Goal: Obtain resource: Obtain resource

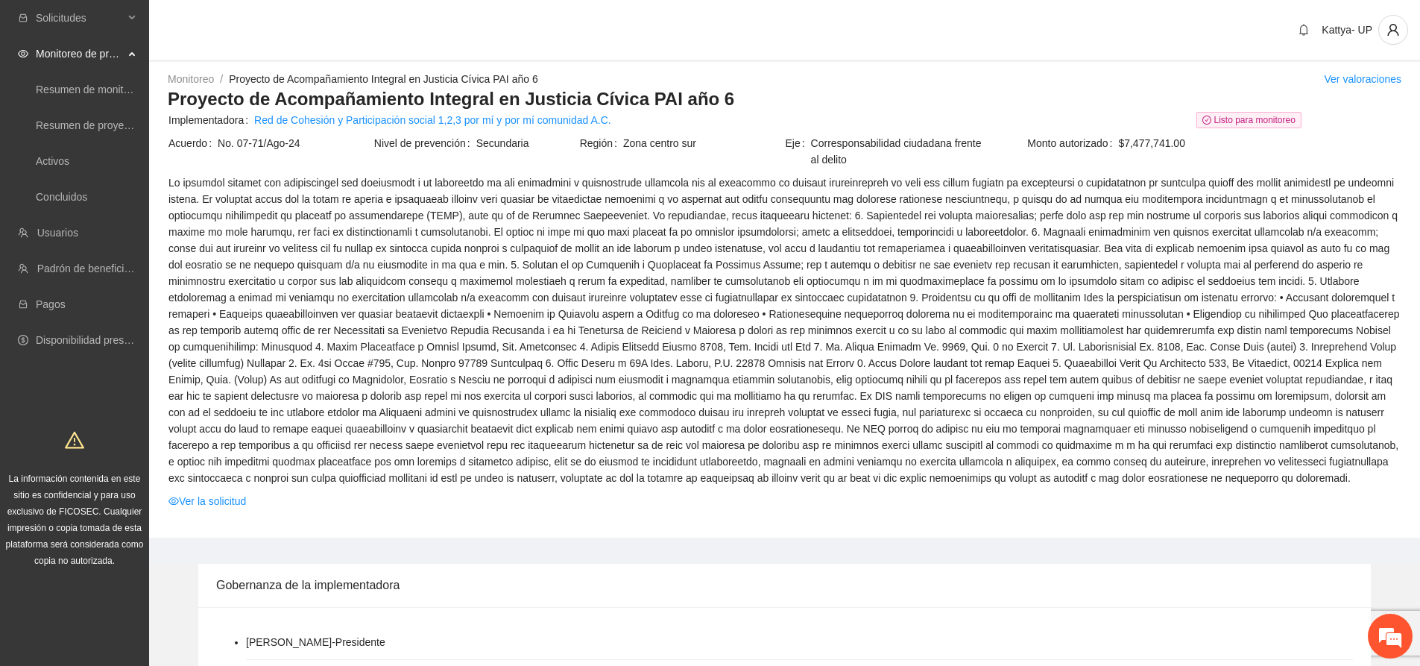
click at [377, 502] on span "Ver la solicitud" at bounding box center [784, 501] width 1232 height 16
click at [410, 459] on span at bounding box center [784, 330] width 1232 height 312
click at [59, 167] on link "Activos" at bounding box center [53, 161] width 34 height 12
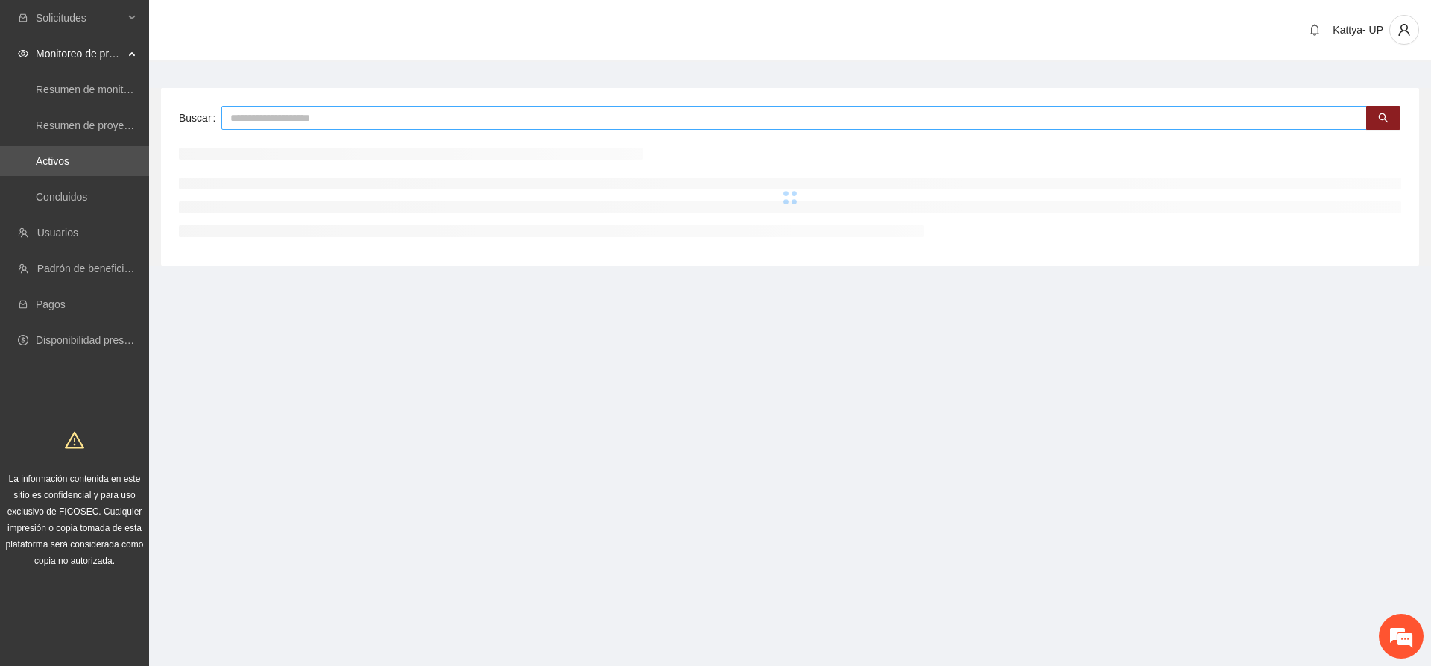
click at [410, 115] on input "text" at bounding box center [793, 118] width 1145 height 24
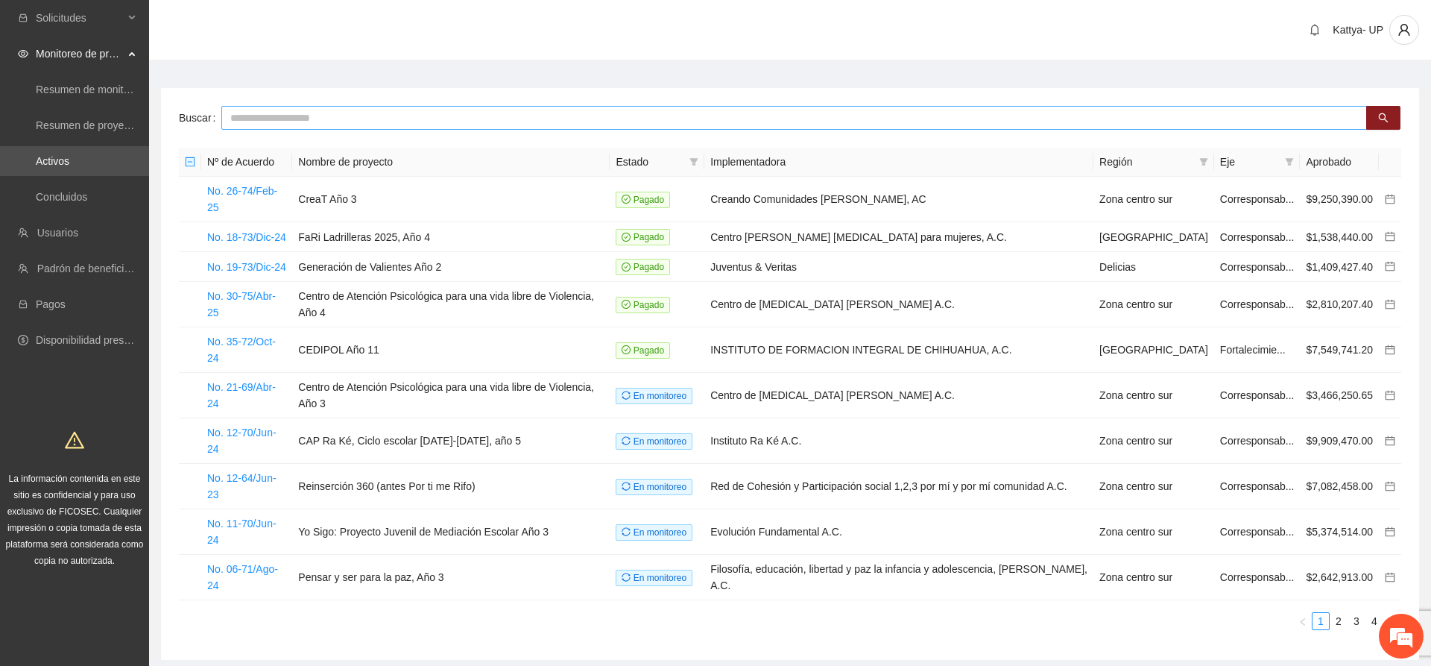
click at [405, 124] on input "text" at bounding box center [793, 118] width 1145 height 24
type input "*******"
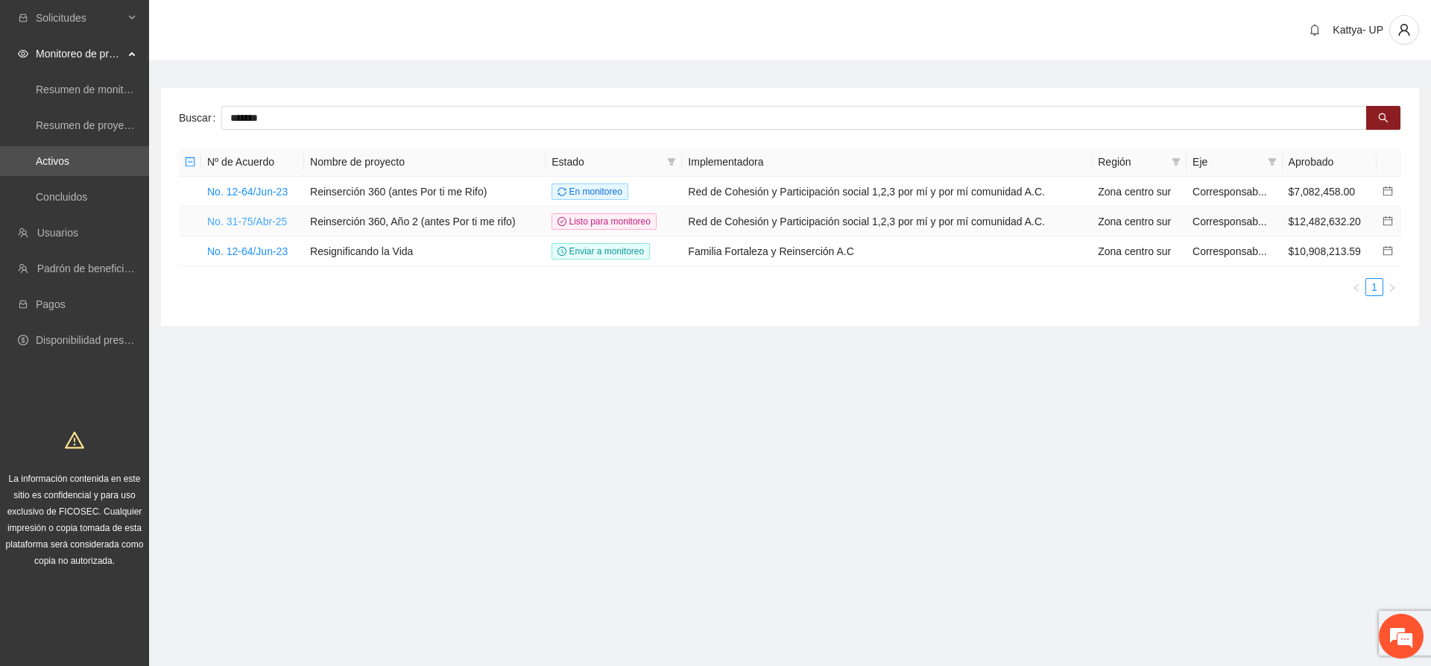
click at [239, 219] on link "No. 31-75/Abr-25" at bounding box center [247, 221] width 80 height 12
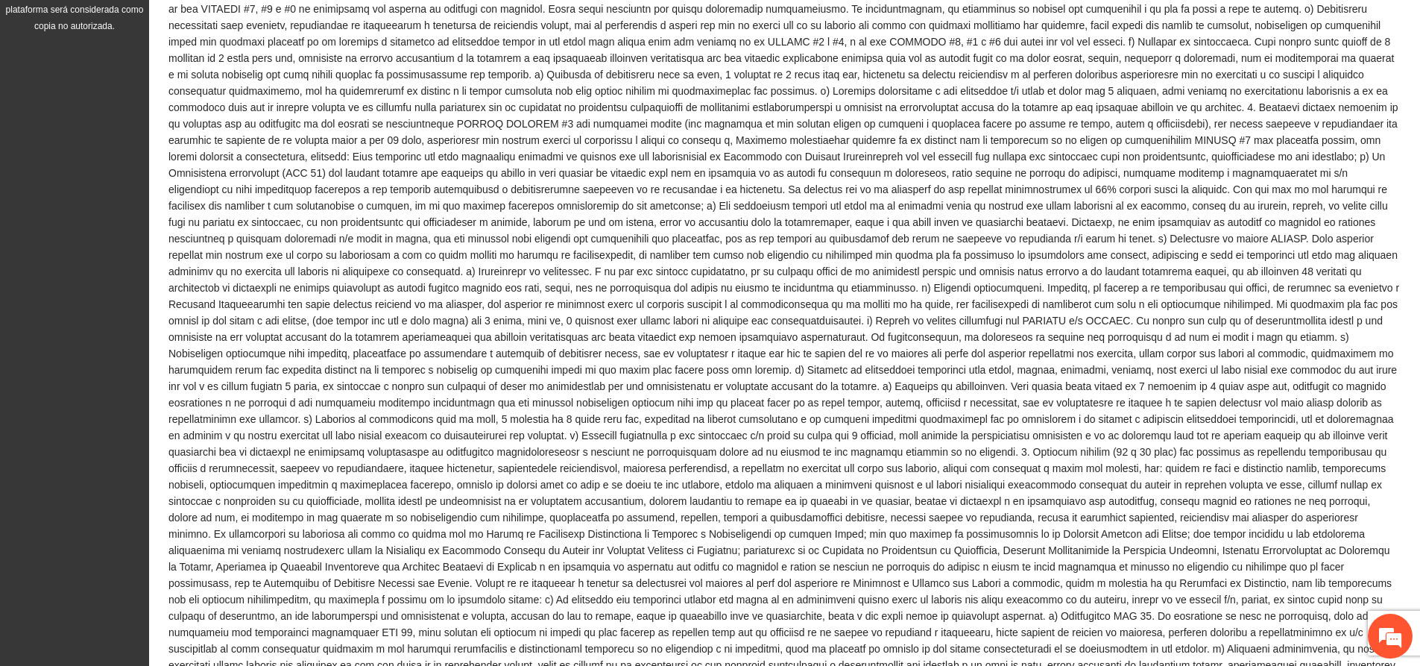
scroll to position [894, 0]
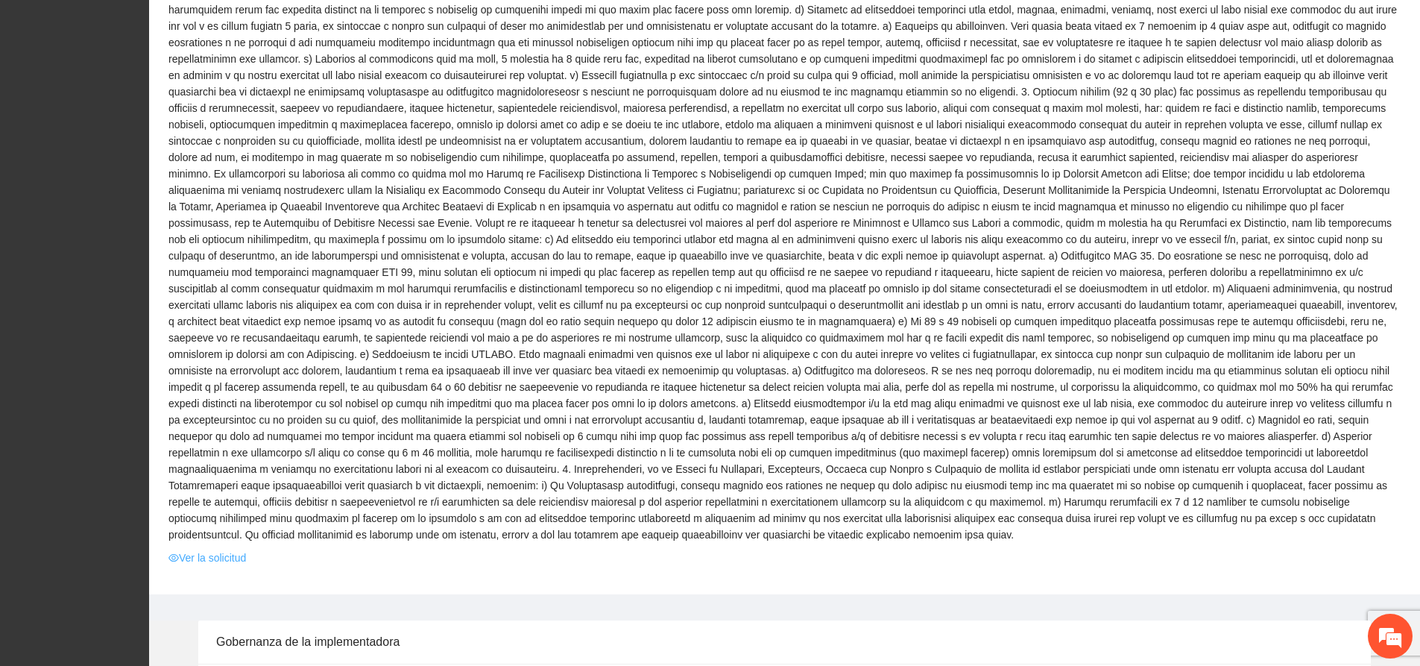
click at [224, 549] on link "Ver la solicitud" at bounding box center [207, 557] width 78 height 16
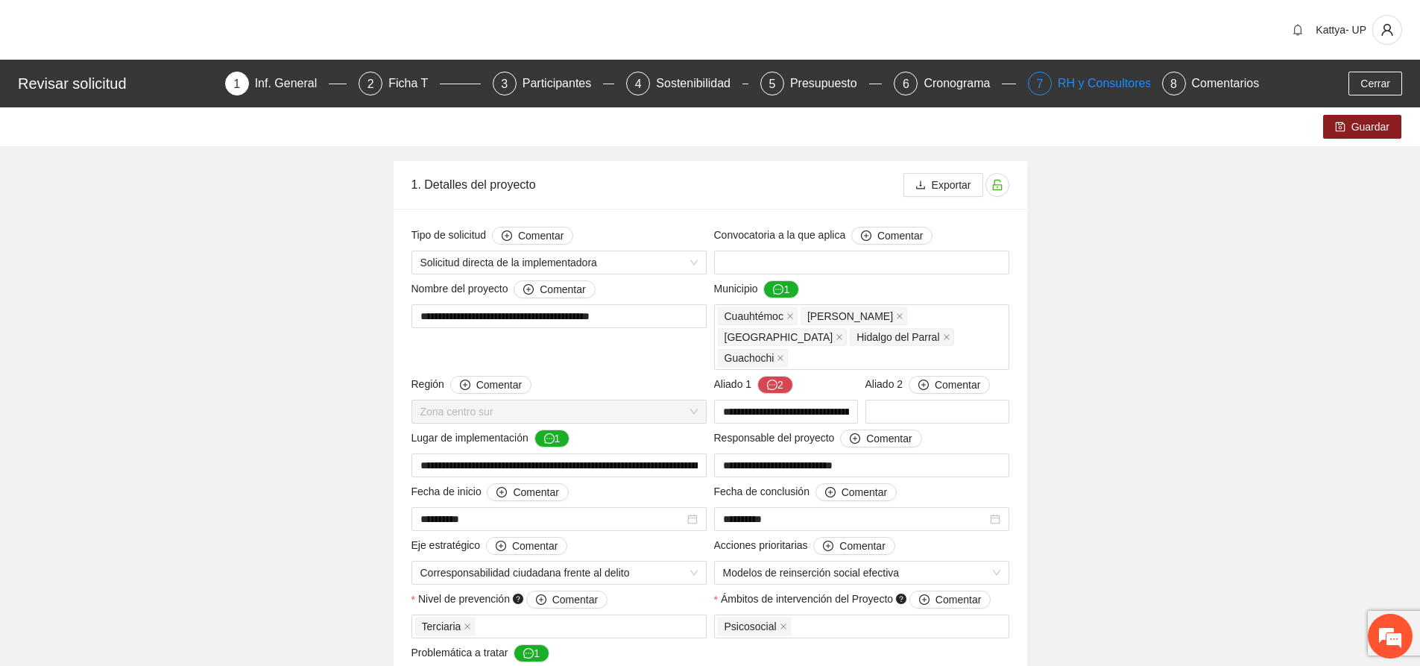
click at [1099, 89] on div "RH y Consultores" at bounding box center [1110, 84] width 105 height 24
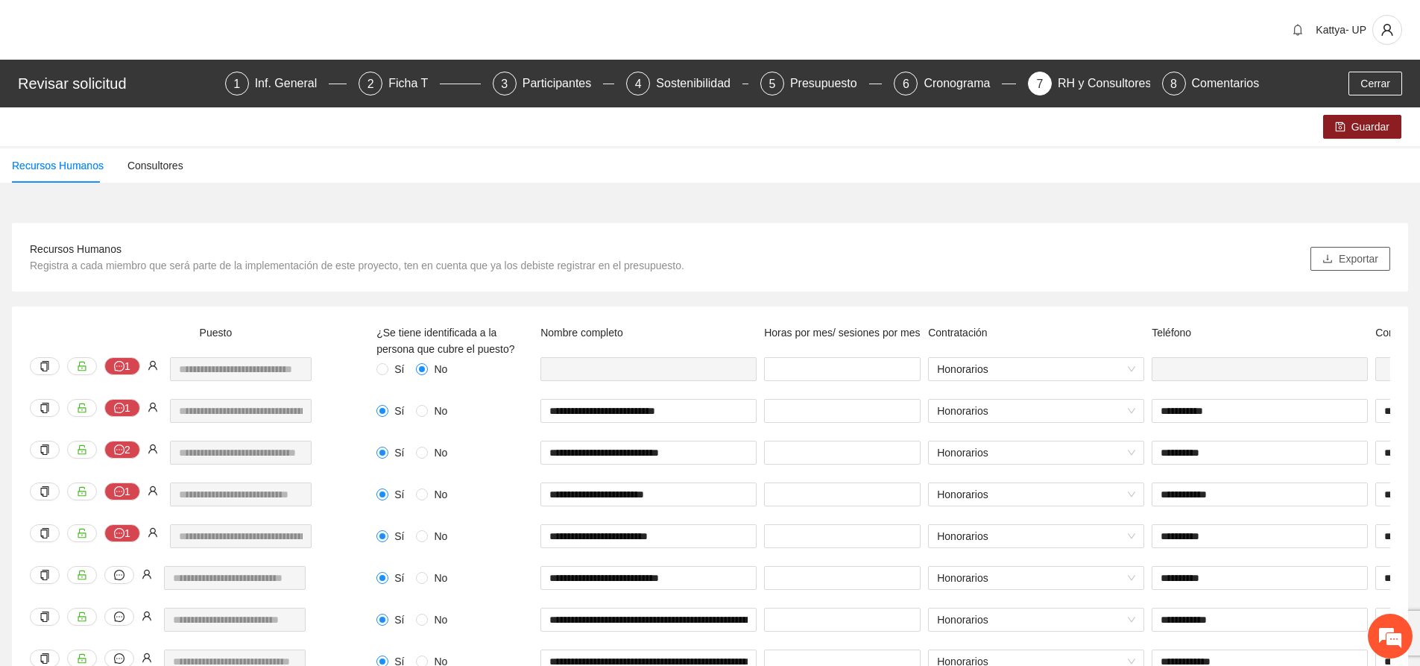
click at [1373, 263] on span "Exportar" at bounding box center [1357, 258] width 39 height 16
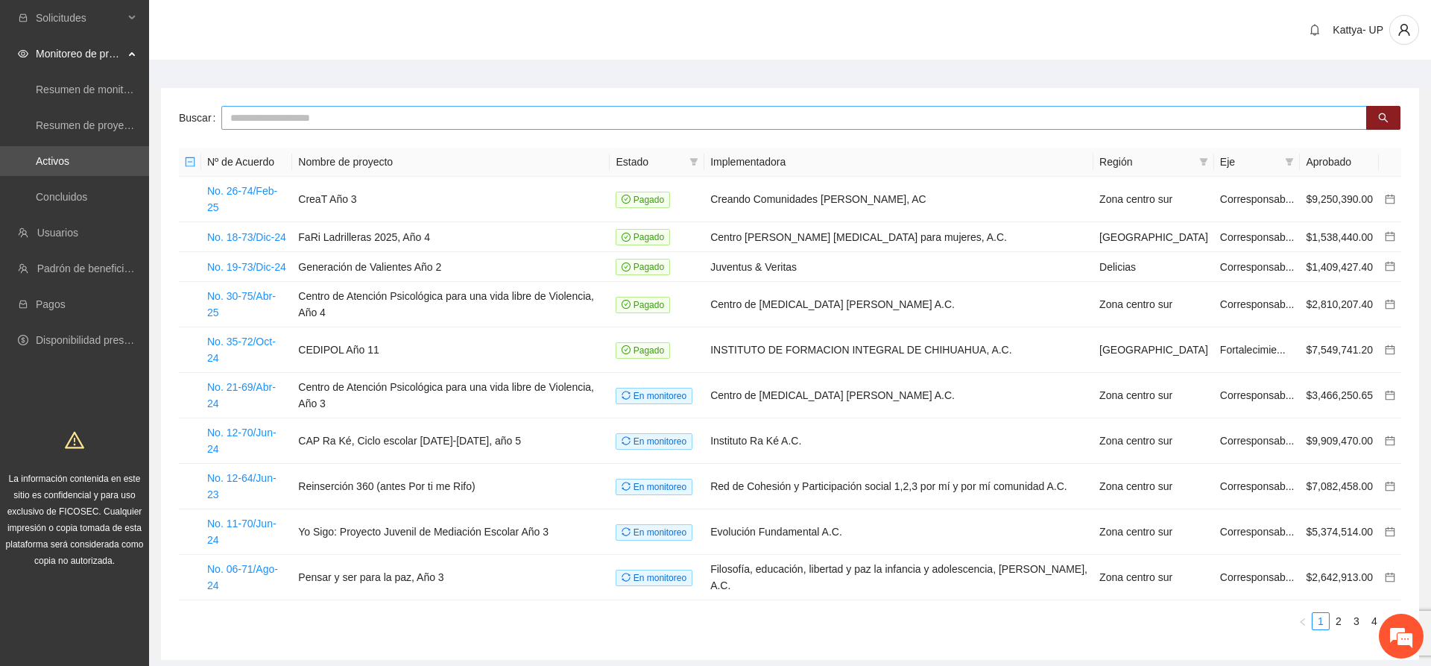
click at [282, 107] on input "text" at bounding box center [793, 118] width 1145 height 24
type input "********"
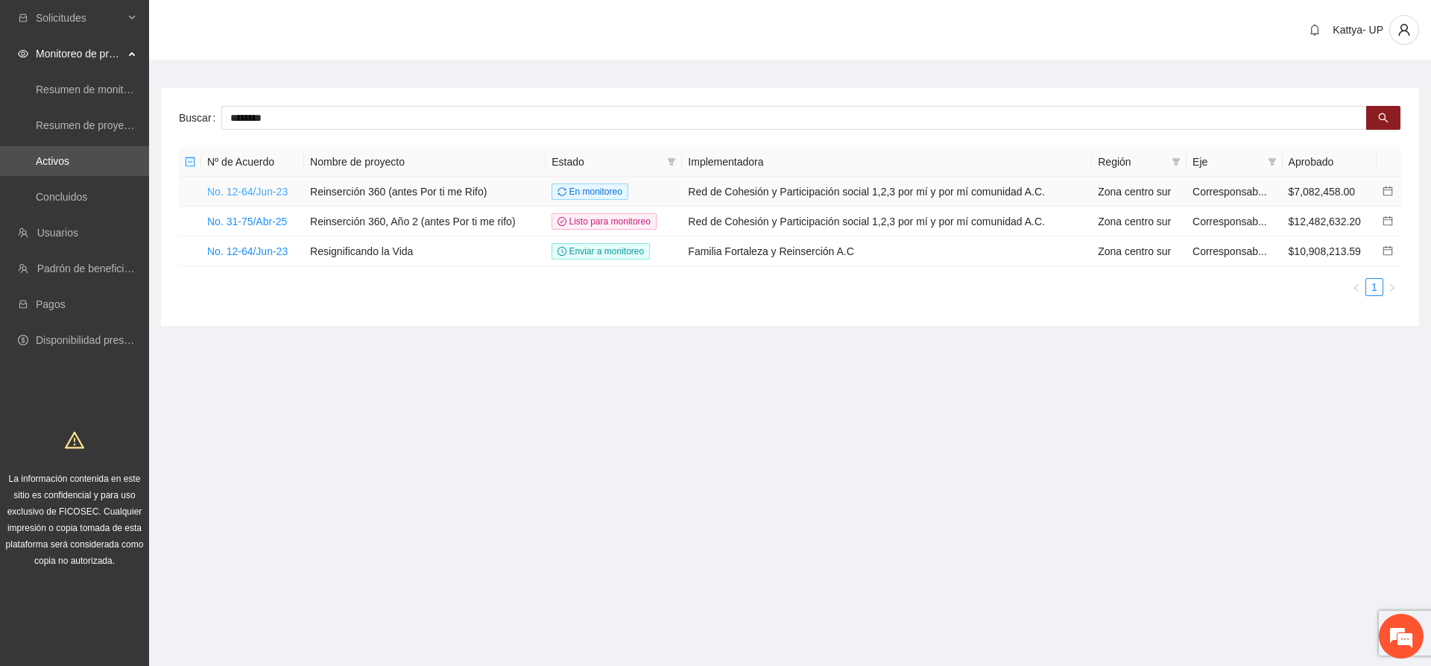
click at [271, 192] on link "No. 12-64/Jun-23" at bounding box center [247, 192] width 80 height 12
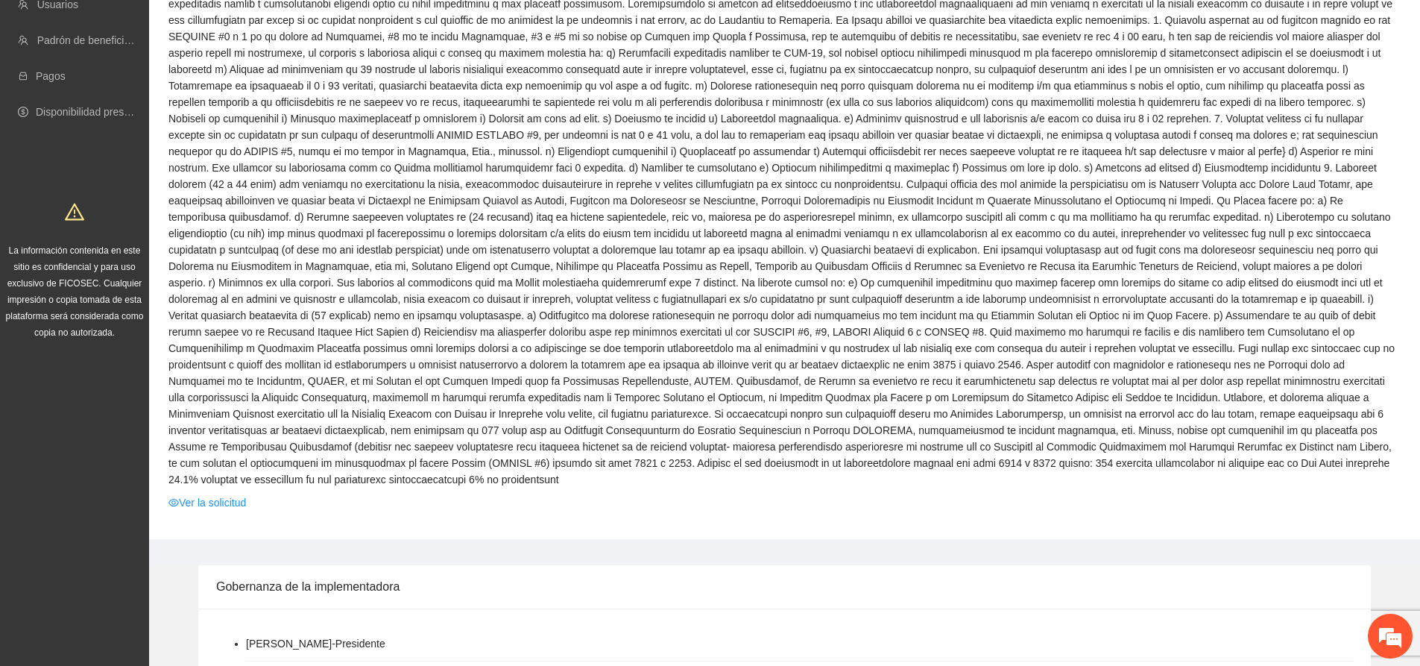
scroll to position [298, 0]
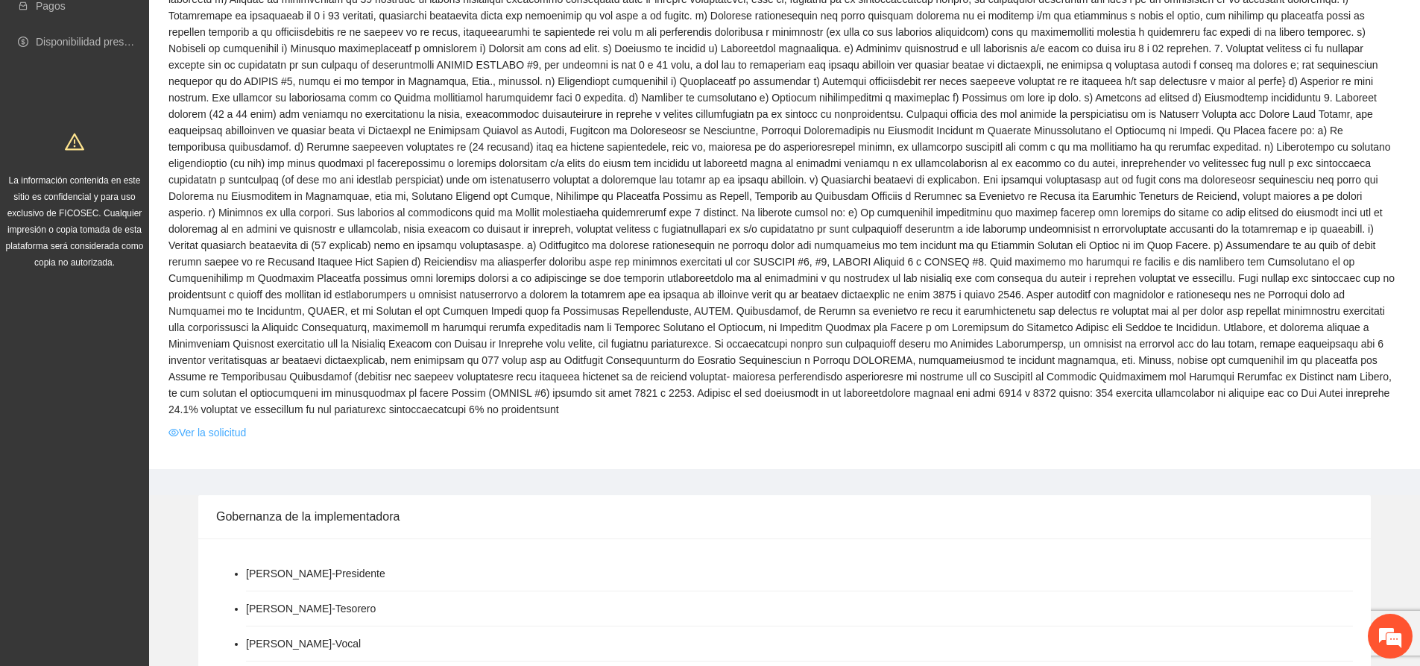
click at [208, 424] on link "Ver la solicitud" at bounding box center [207, 432] width 78 height 16
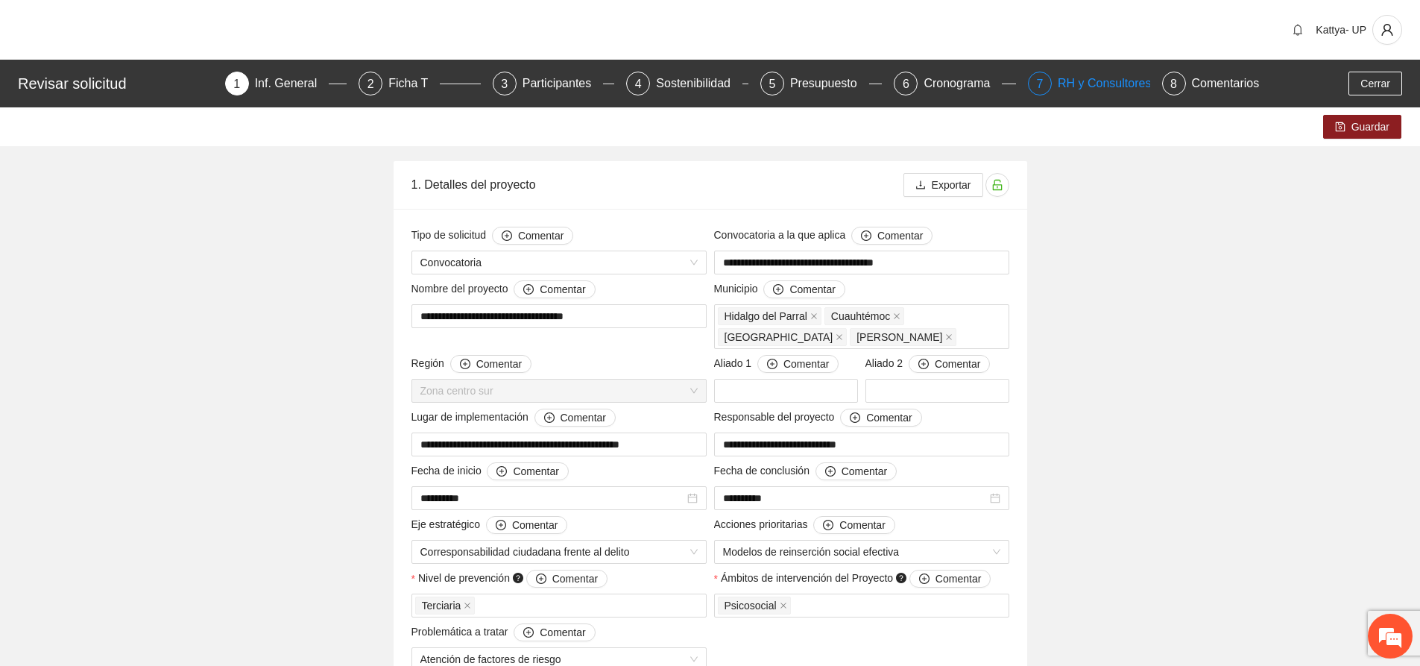
click at [1075, 80] on div "RH y Consultores" at bounding box center [1110, 84] width 105 height 24
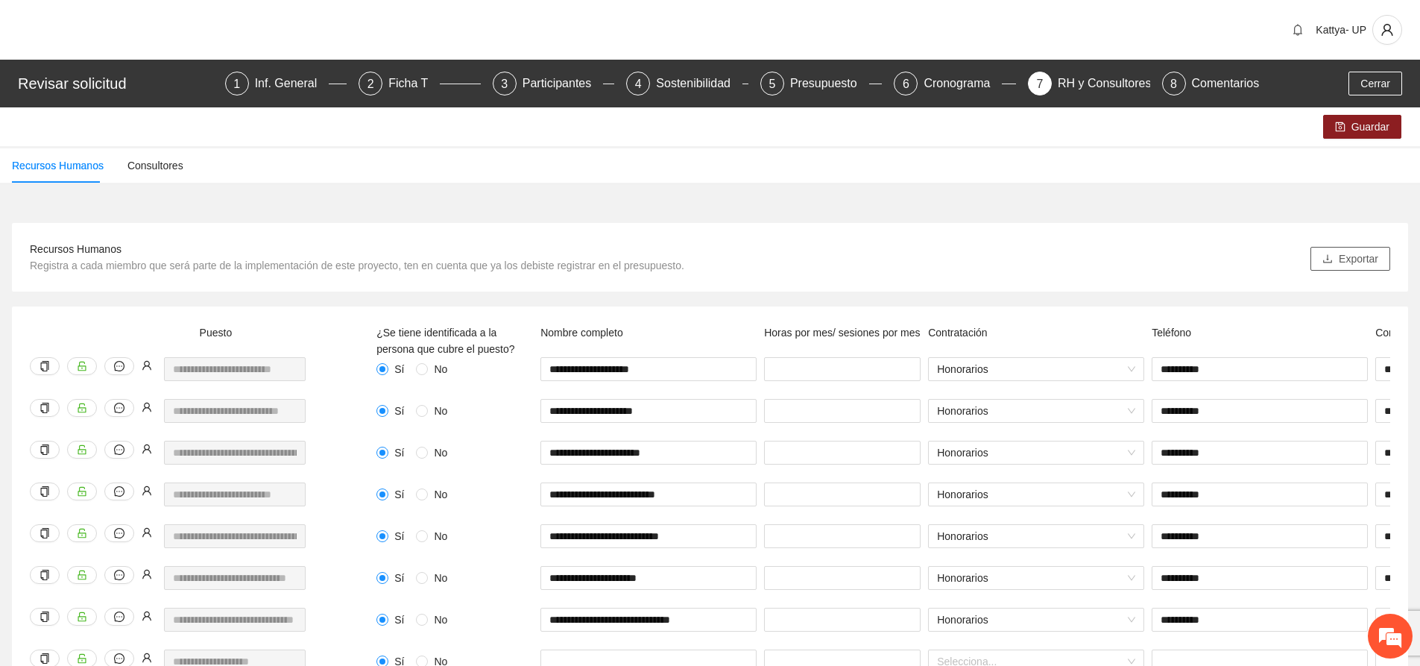
click at [1360, 264] on span "Exportar" at bounding box center [1357, 258] width 39 height 16
click at [222, 154] on div "Recursos Humanos Consultores" at bounding box center [710, 165] width 1420 height 34
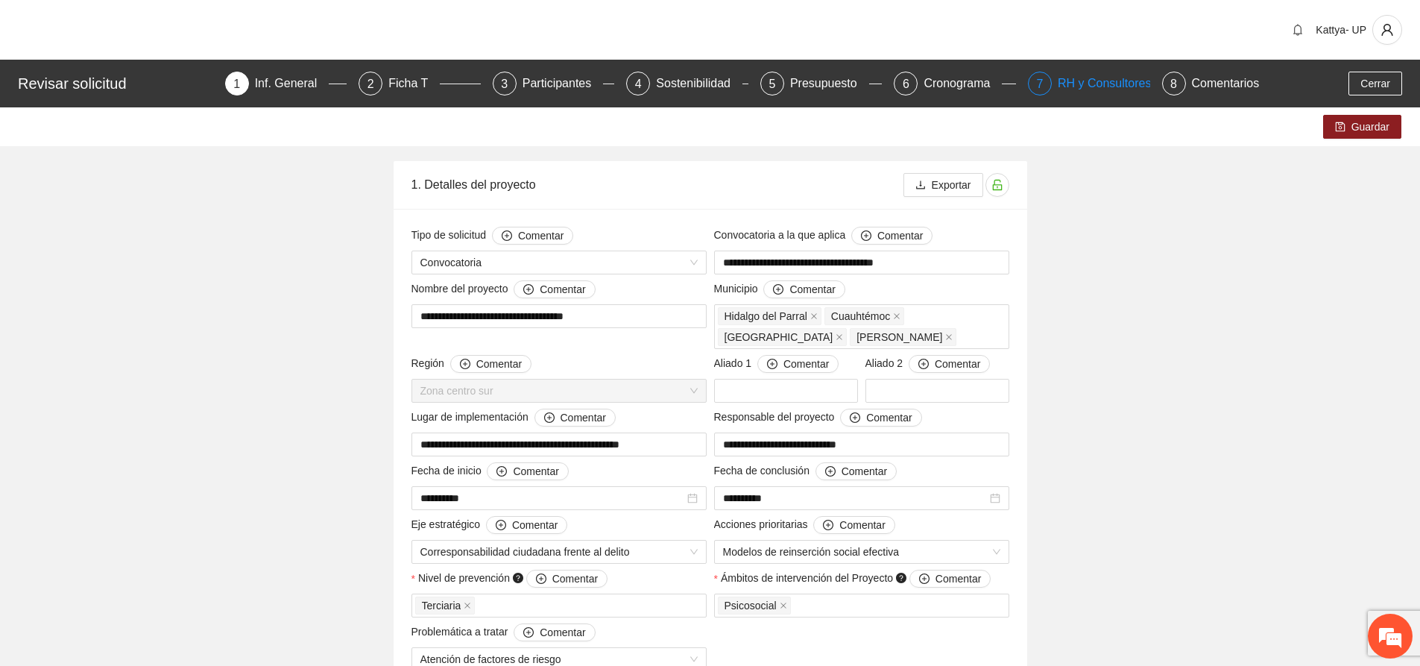
click at [1083, 83] on div "RH y Consultores" at bounding box center [1110, 84] width 105 height 24
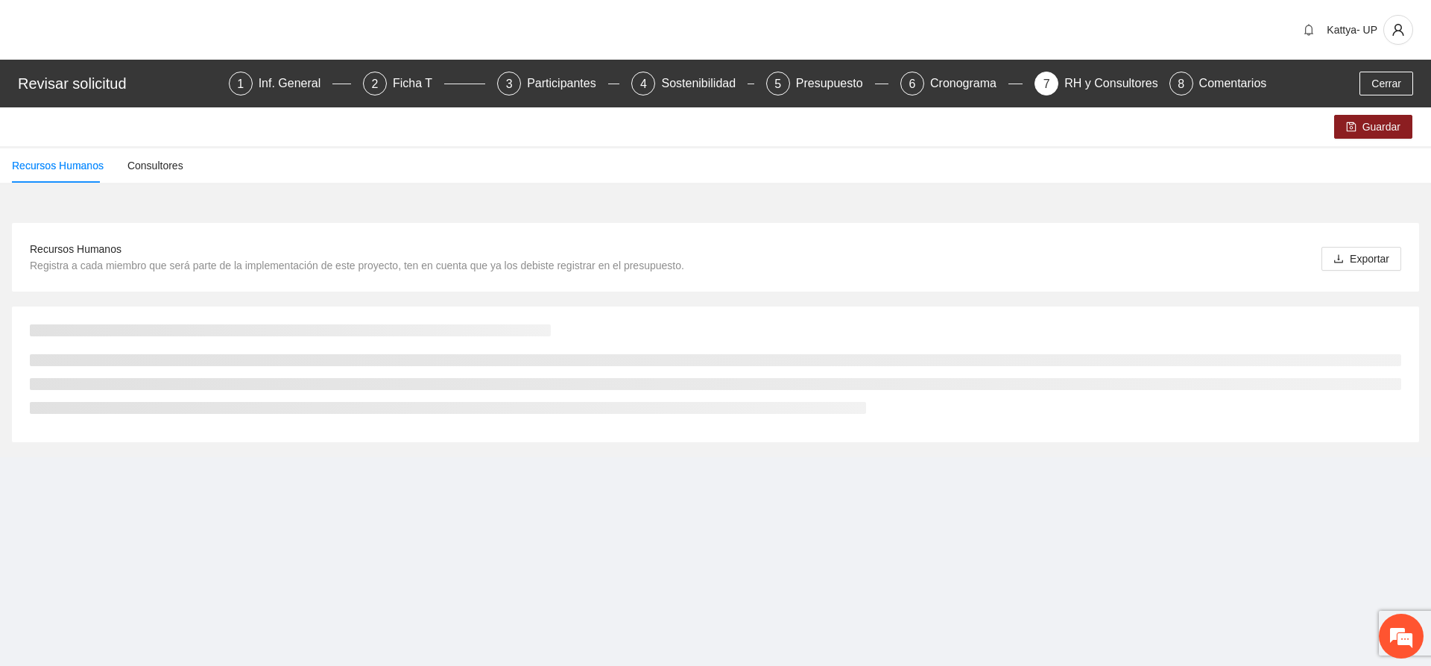
click at [1093, 182] on div "Recursos Humanos Consultores" at bounding box center [715, 165] width 1431 height 34
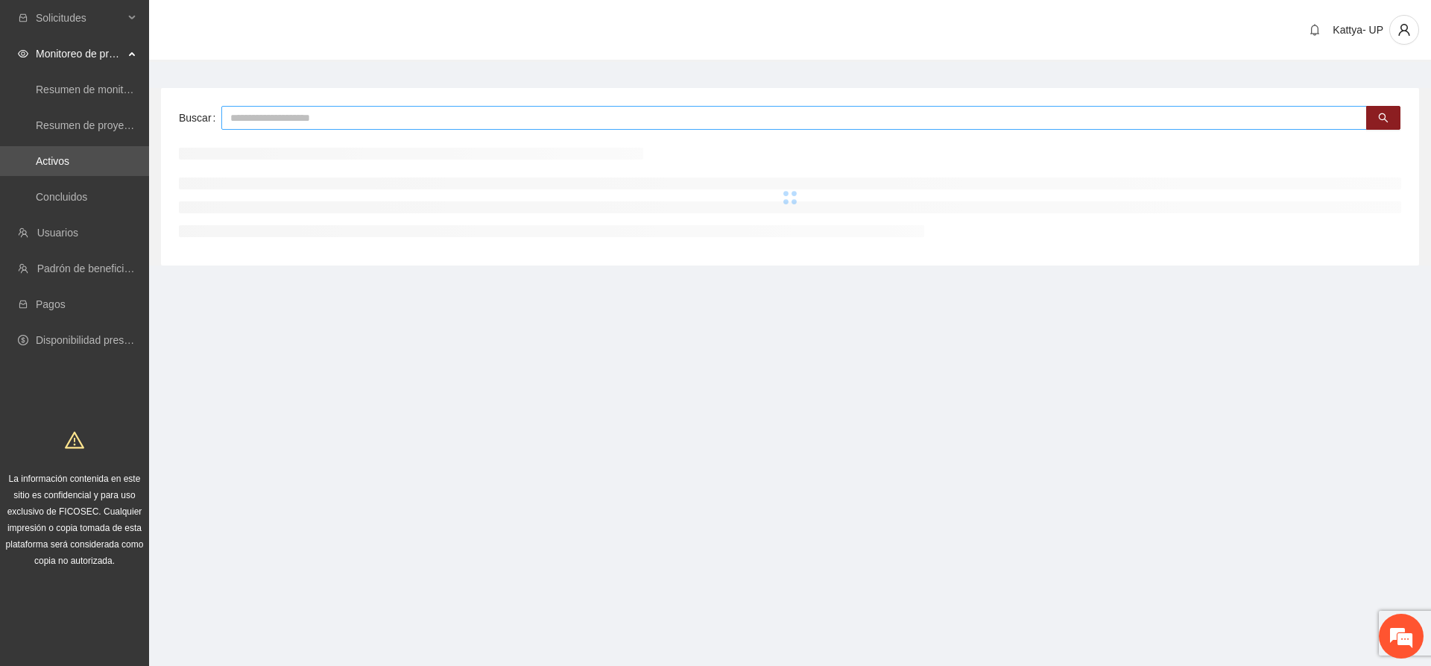
click at [329, 124] on input "text" at bounding box center [793, 118] width 1145 height 24
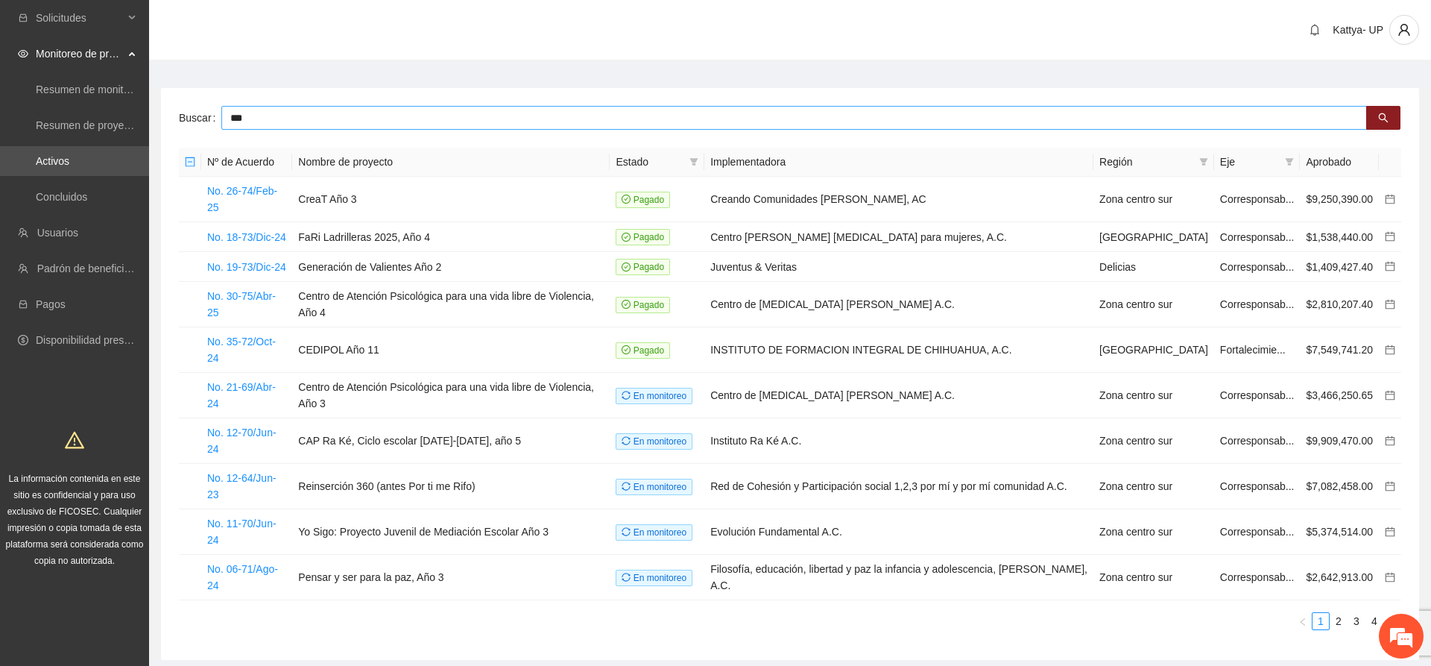
type input "***"
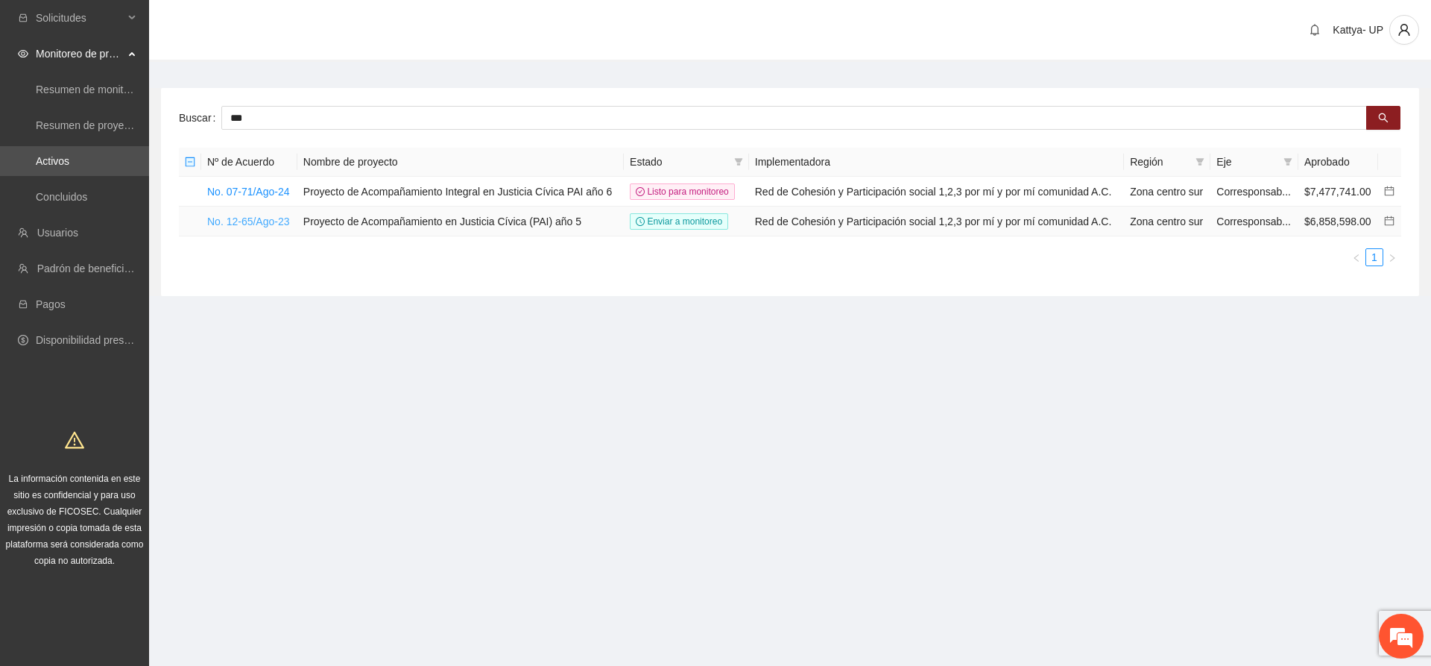
click at [265, 215] on link "No. 12-65/Ago-23" at bounding box center [248, 221] width 83 height 12
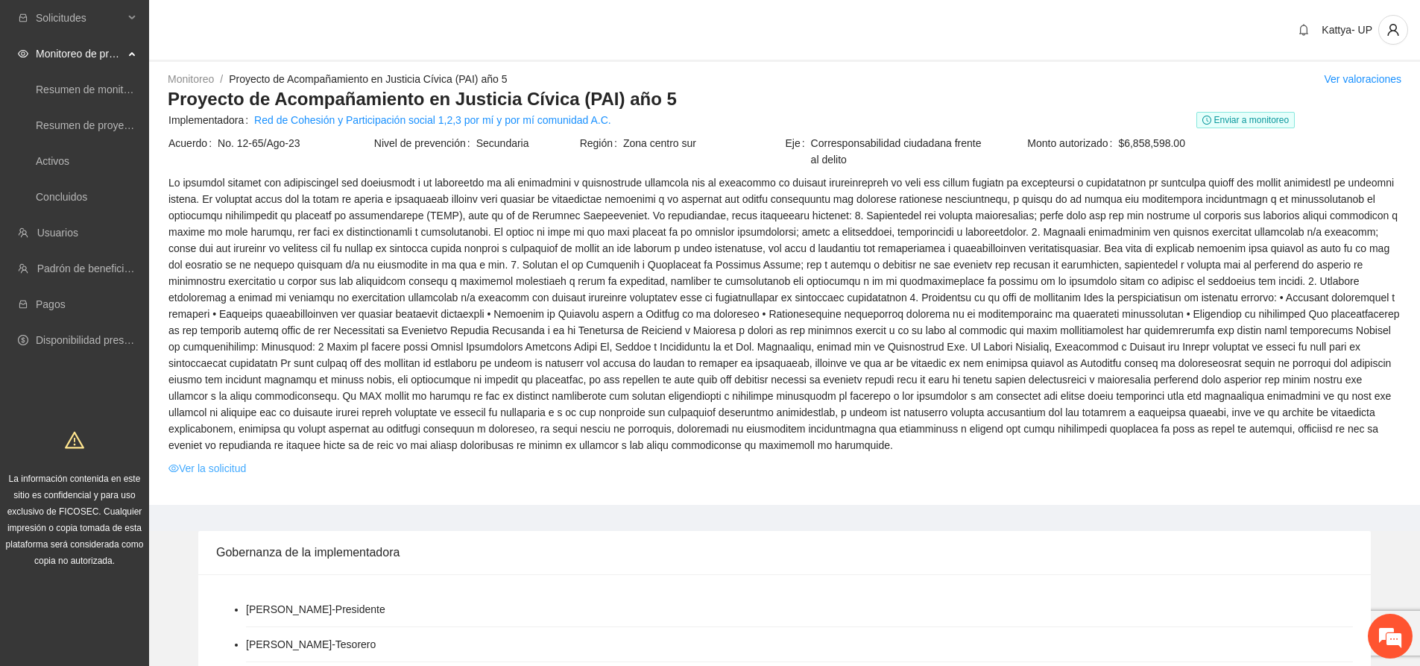
click at [221, 468] on link "Ver la solicitud" at bounding box center [207, 468] width 78 height 16
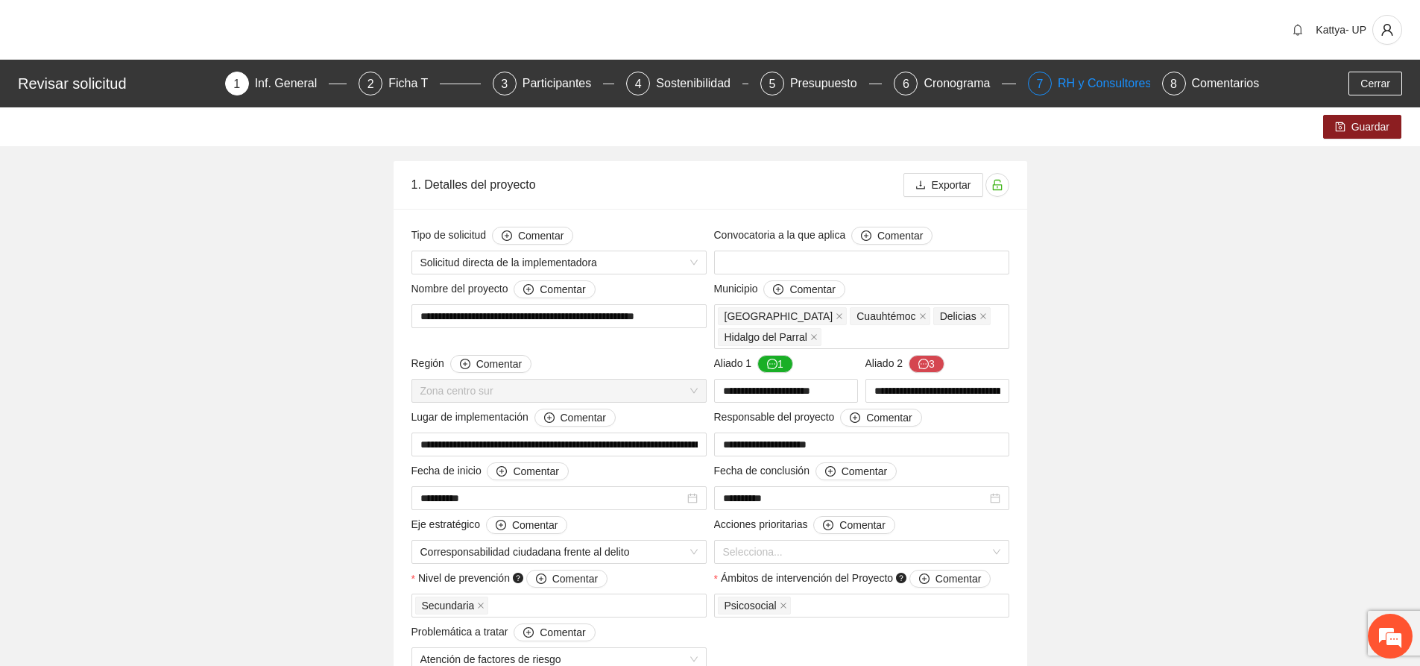
click at [1078, 80] on div "RH y Consultores" at bounding box center [1110, 84] width 105 height 24
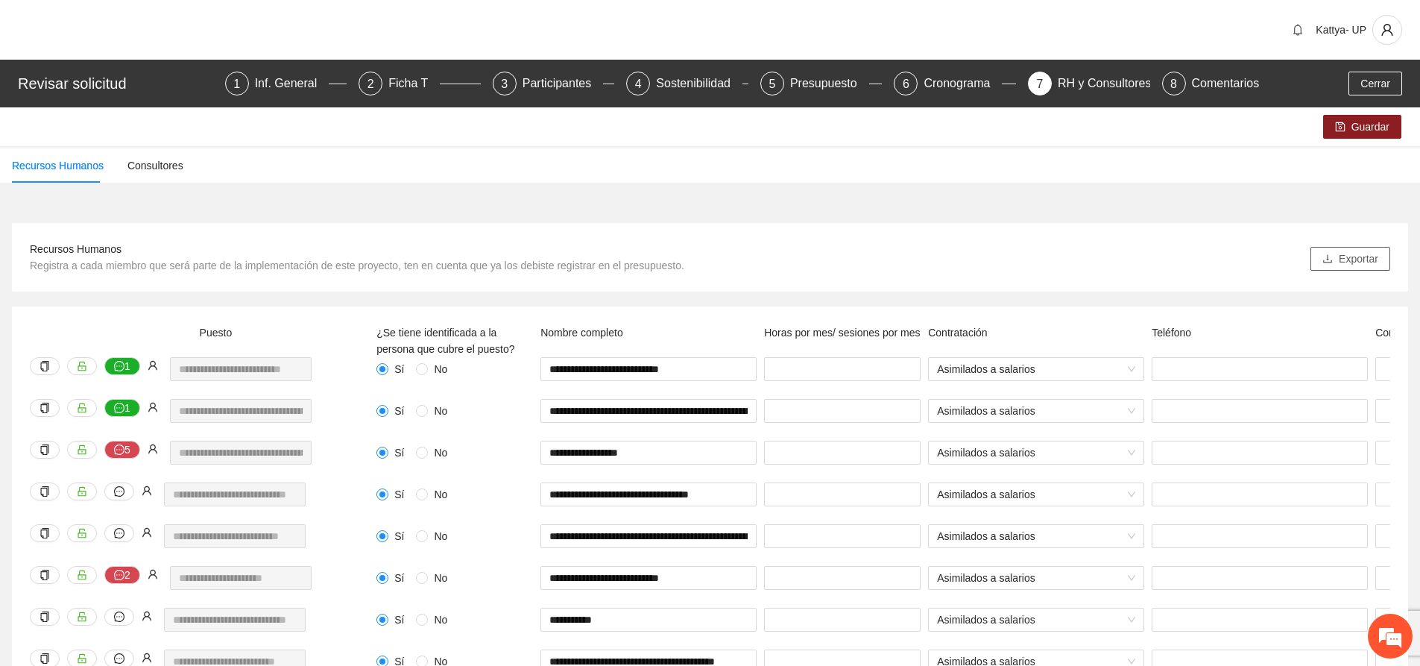
click at [1329, 268] on button "Exportar" at bounding box center [1350, 259] width 80 height 24
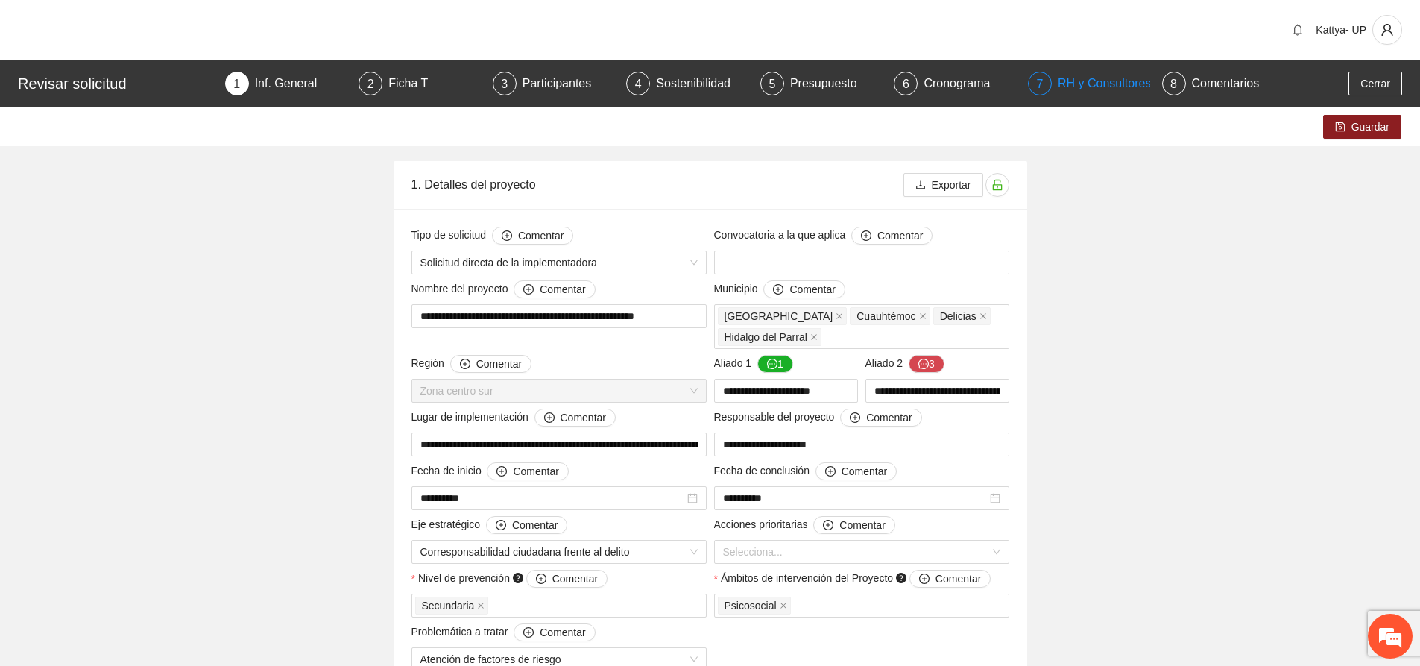
click at [1082, 94] on div "RH y Consultores" at bounding box center [1110, 84] width 105 height 24
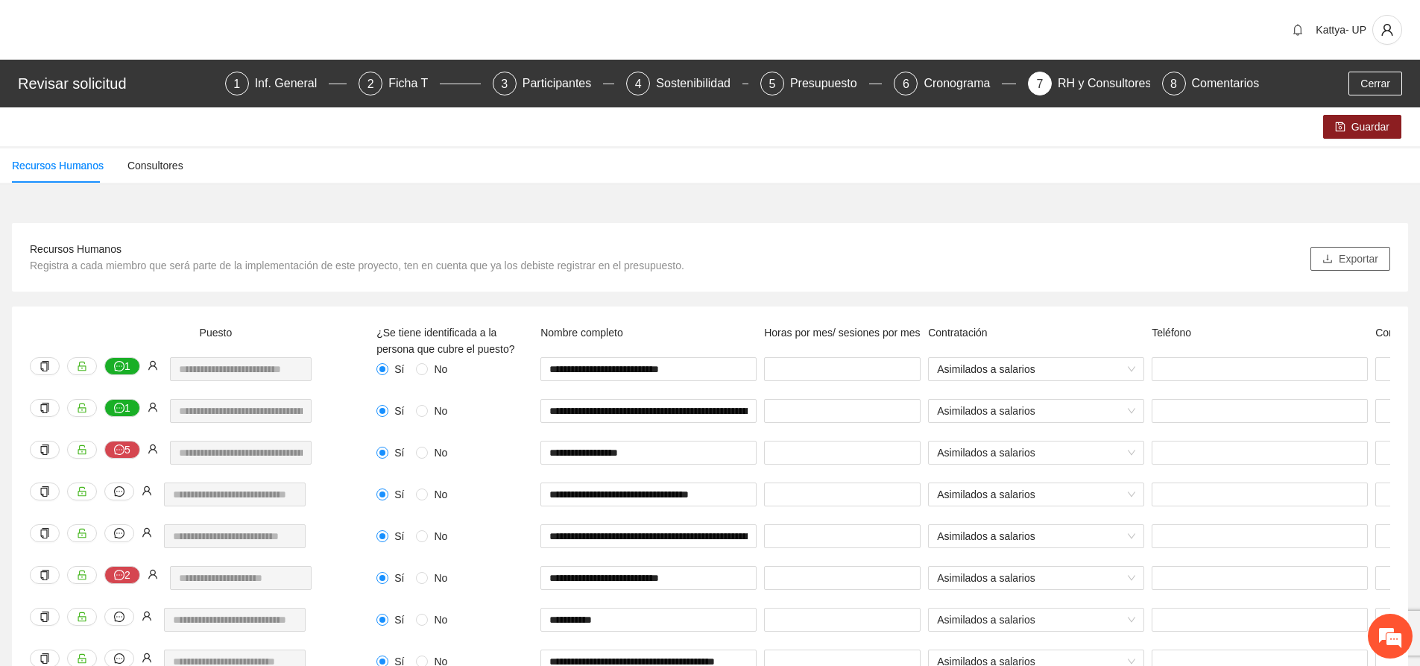
click at [1366, 268] on button "Exportar" at bounding box center [1350, 259] width 80 height 24
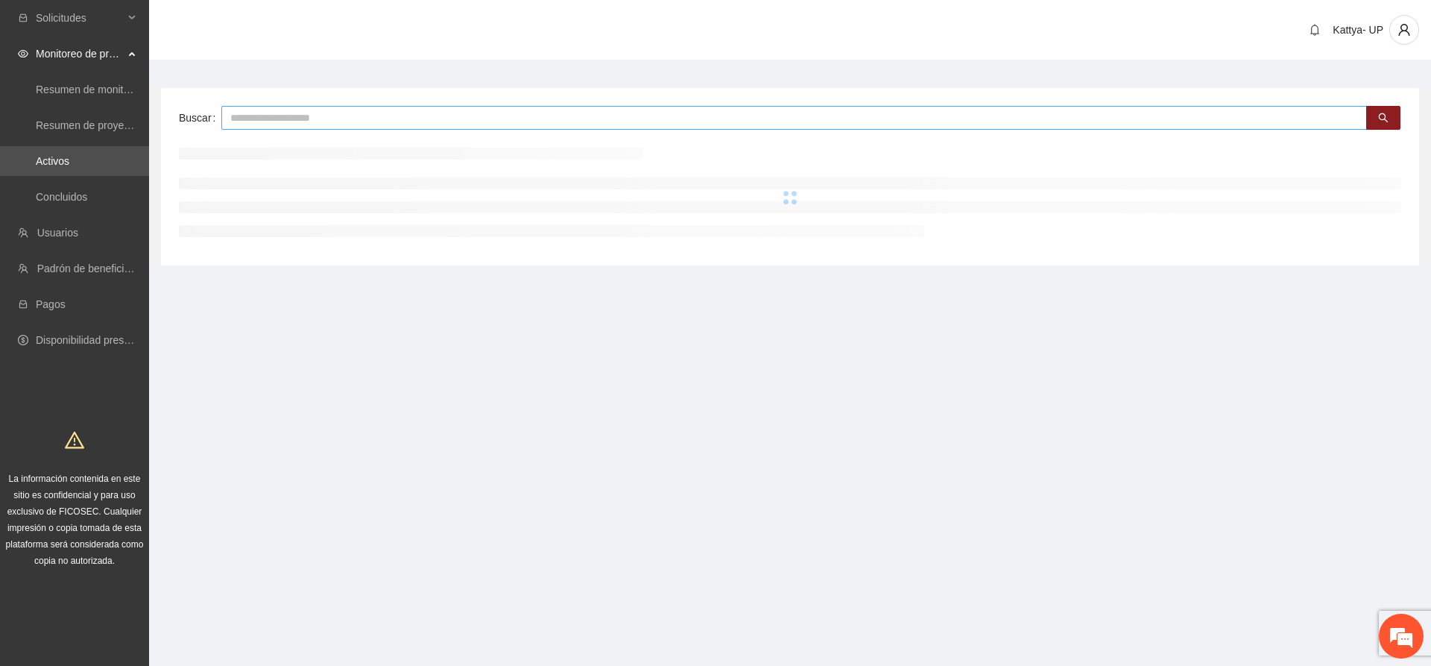
click at [473, 116] on input "text" at bounding box center [793, 118] width 1145 height 24
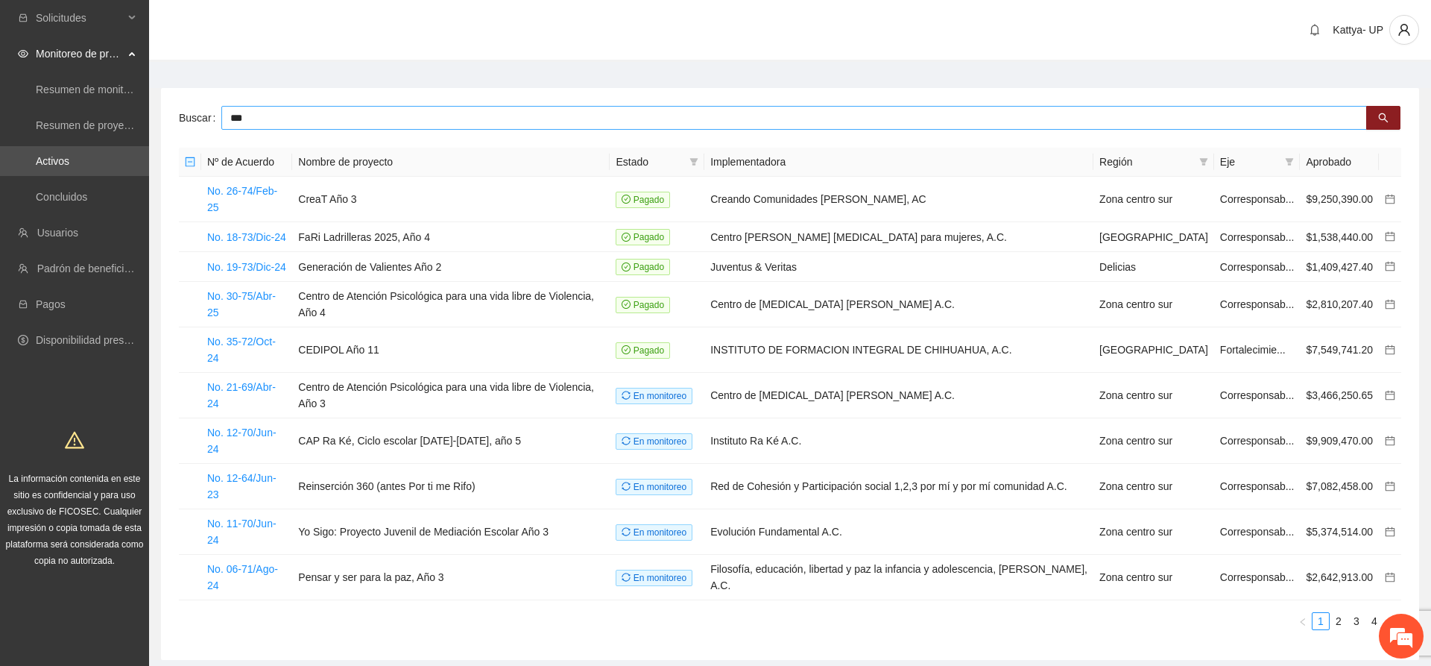
type input "***"
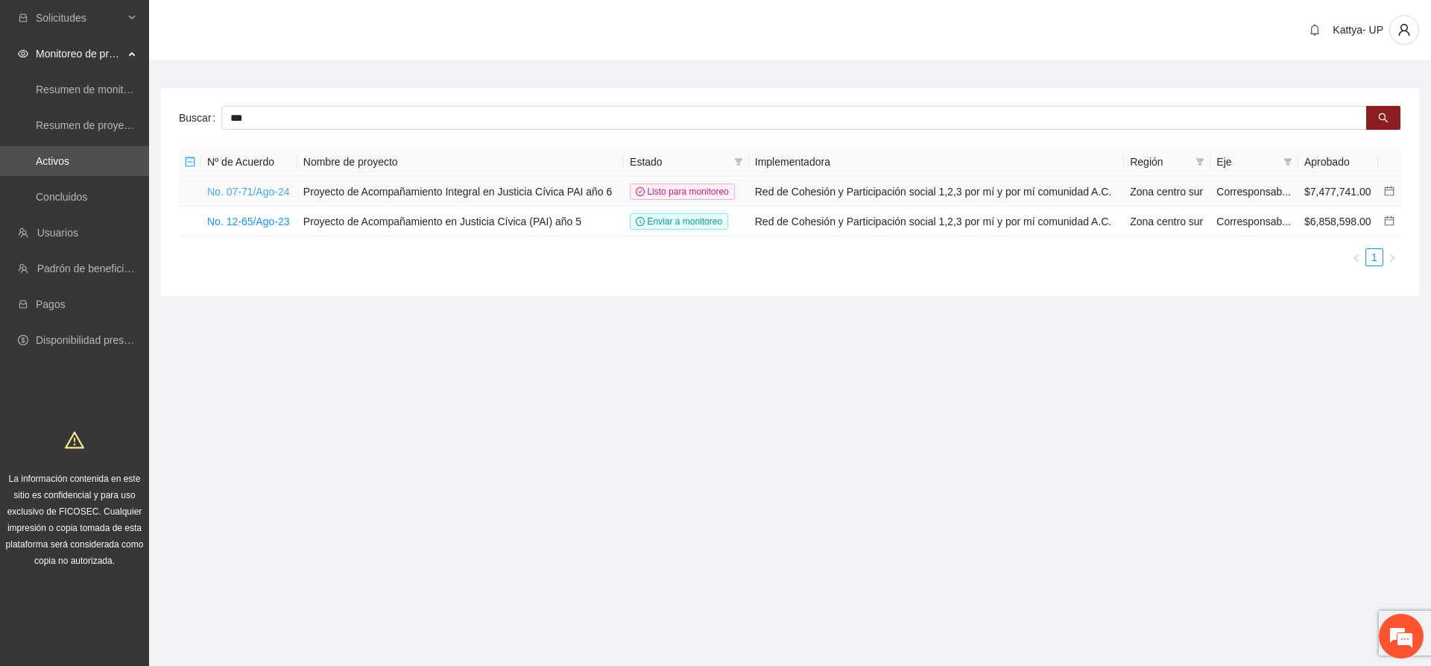
click at [272, 197] on link "No. 07-71/Ago-24" at bounding box center [248, 192] width 83 height 12
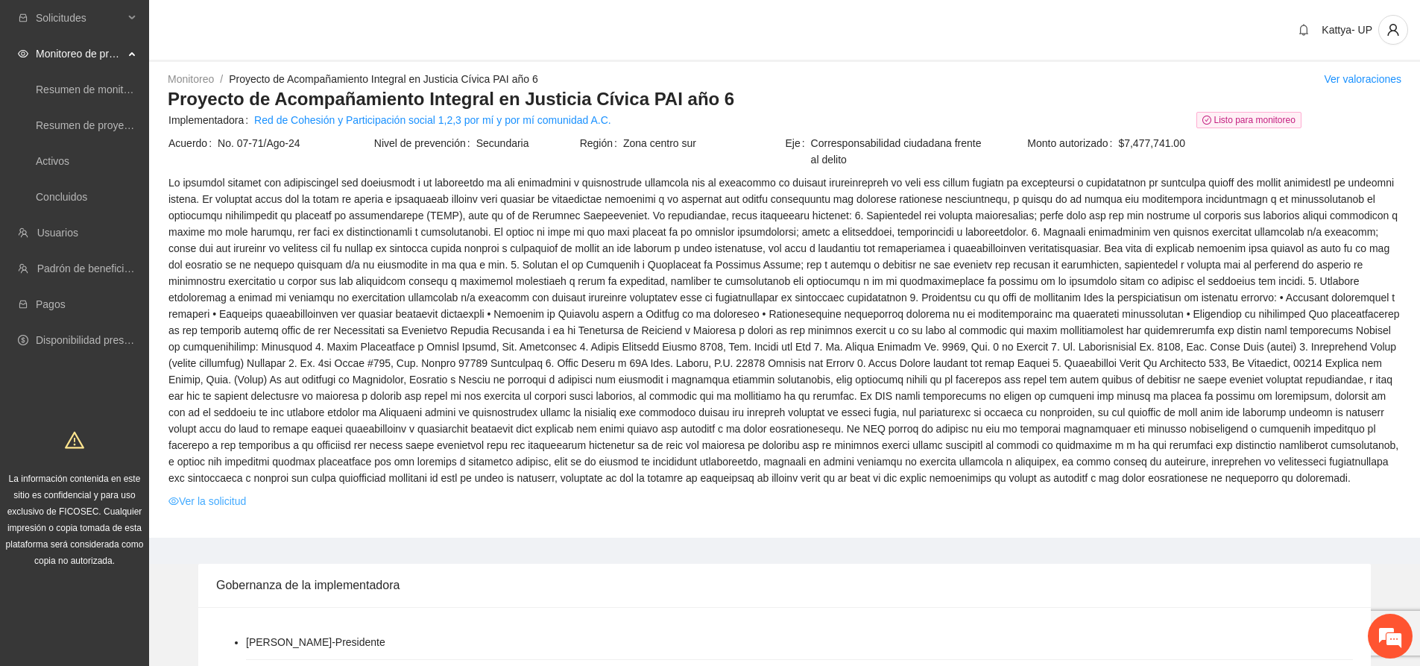
click at [209, 504] on link "Ver la solicitud" at bounding box center [207, 501] width 78 height 16
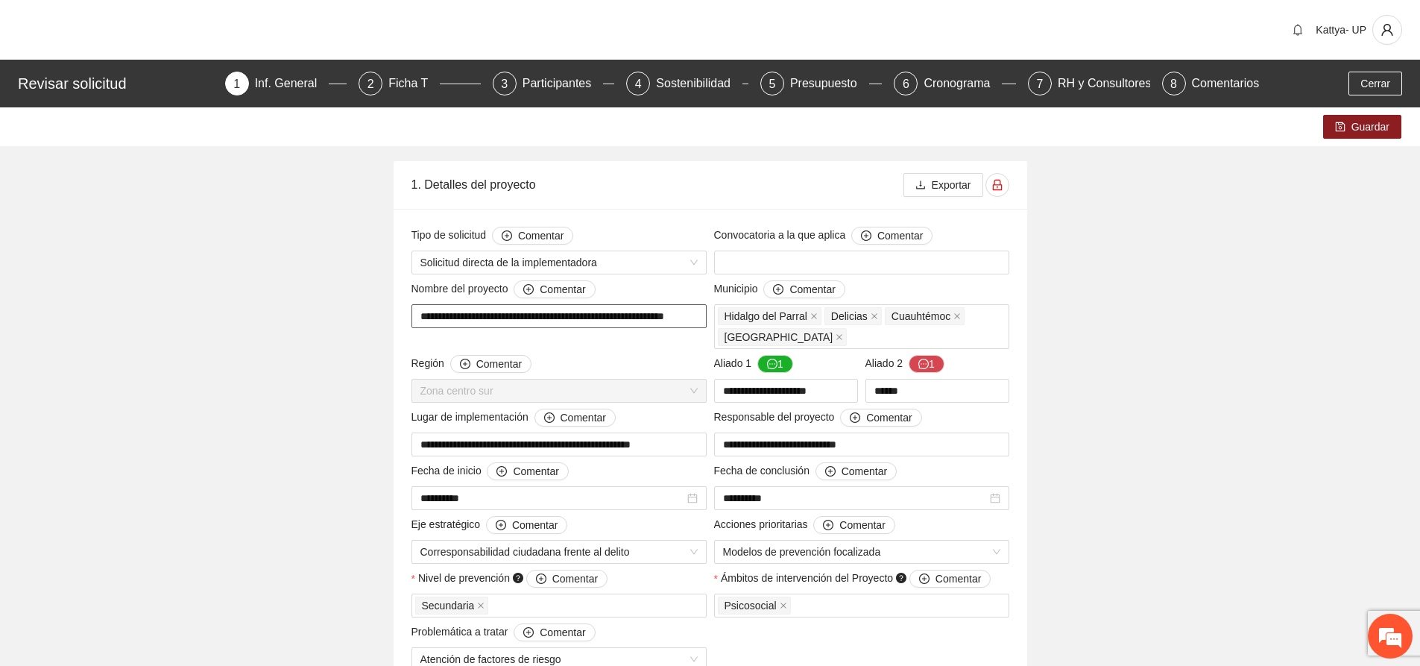
scroll to position [0, 29]
drag, startPoint x: 683, startPoint y: 314, endPoint x: 712, endPoint y: 318, distance: 28.7
click at [1083, 89] on div "RH y Consultores" at bounding box center [1110, 84] width 105 height 24
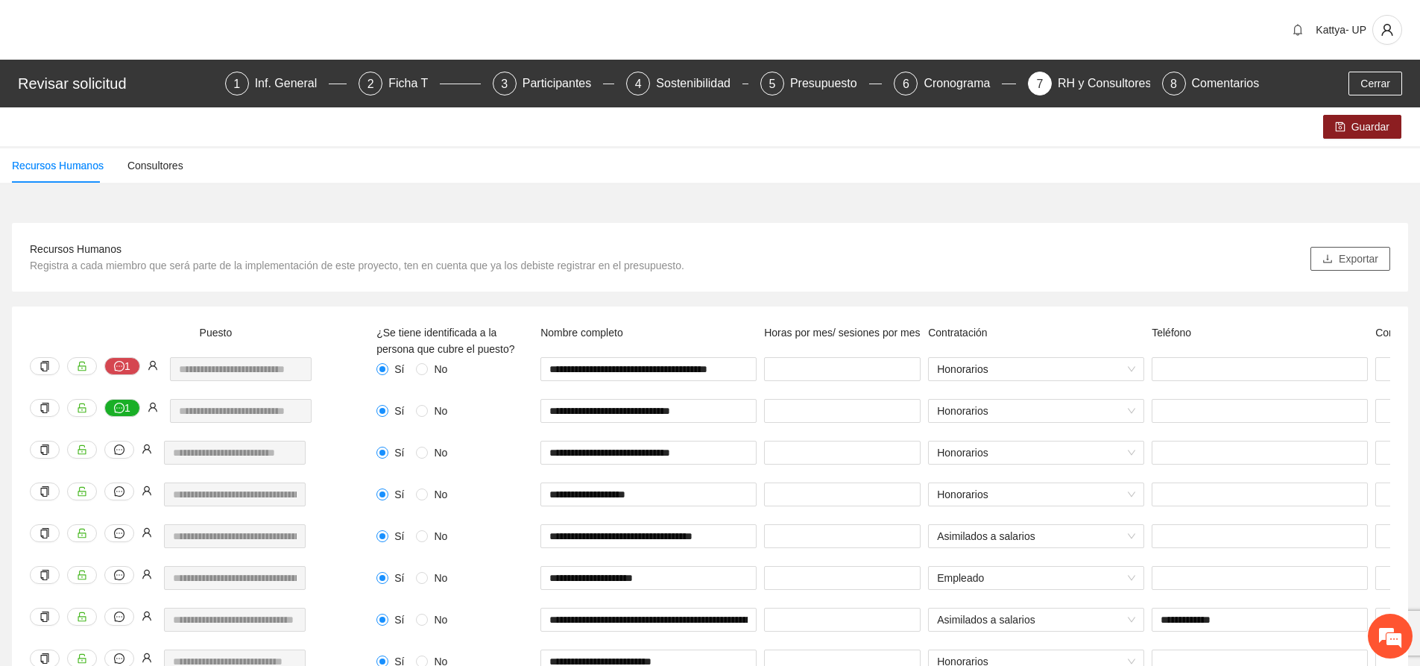
click at [1363, 260] on span "Exportar" at bounding box center [1357, 258] width 39 height 16
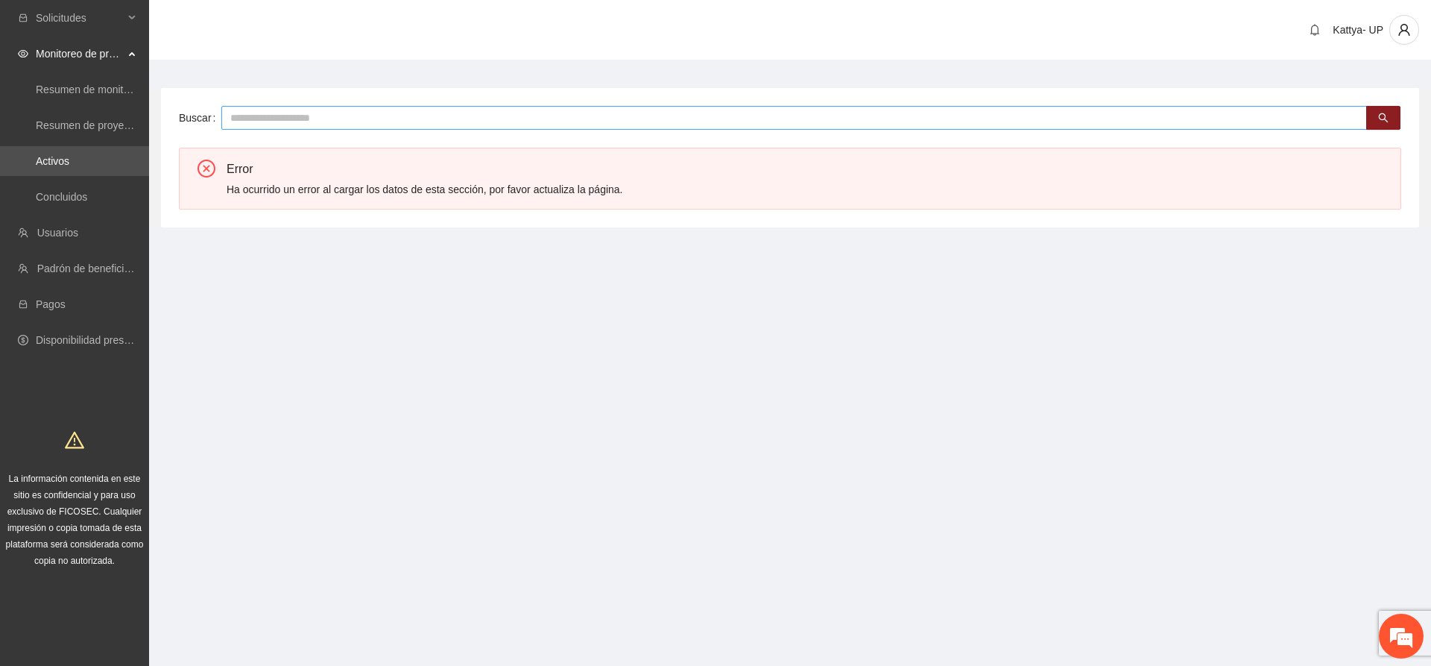
click at [244, 121] on input "text" at bounding box center [793, 118] width 1145 height 24
